Goal: Find specific page/section: Find specific page/section

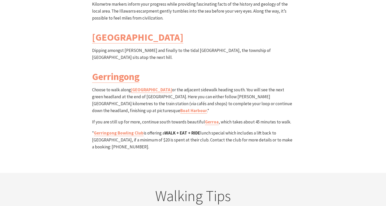
scroll to position [1497, 0]
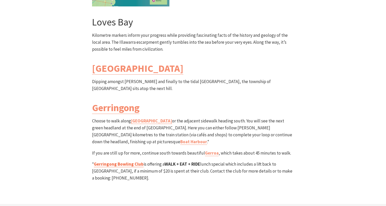
click at [106, 162] on link "Gerringong Bowling Club" at bounding box center [119, 165] width 50 height 6
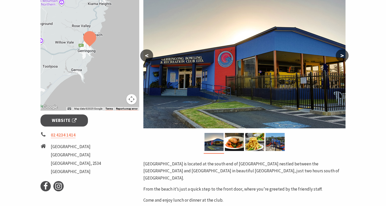
scroll to position [97, 0]
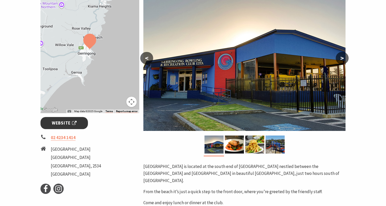
click at [64, 126] on span "Website" at bounding box center [64, 123] width 25 height 7
